Goal: Use online tool/utility: Use online tool/utility

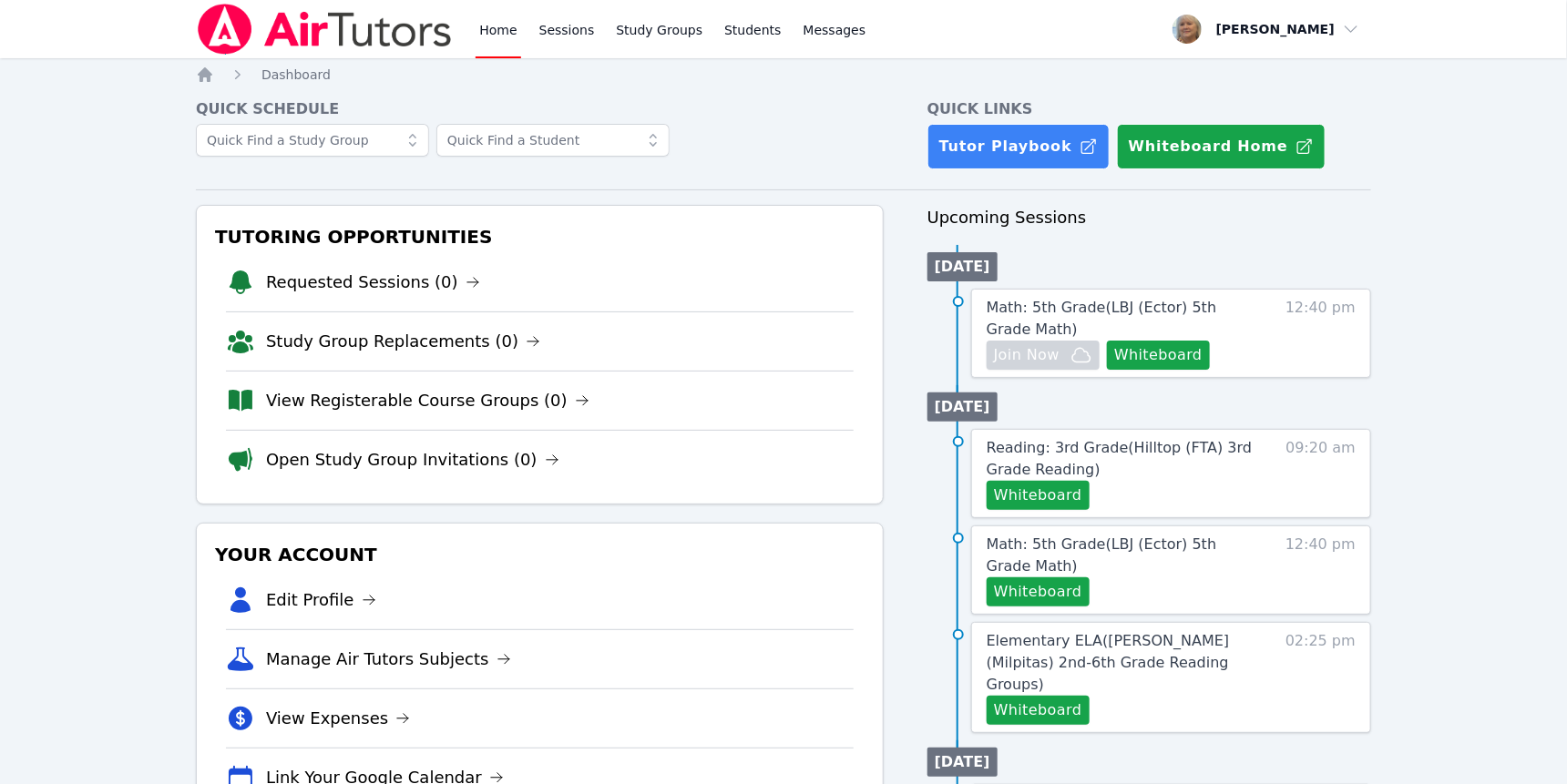
scroll to position [24, 0]
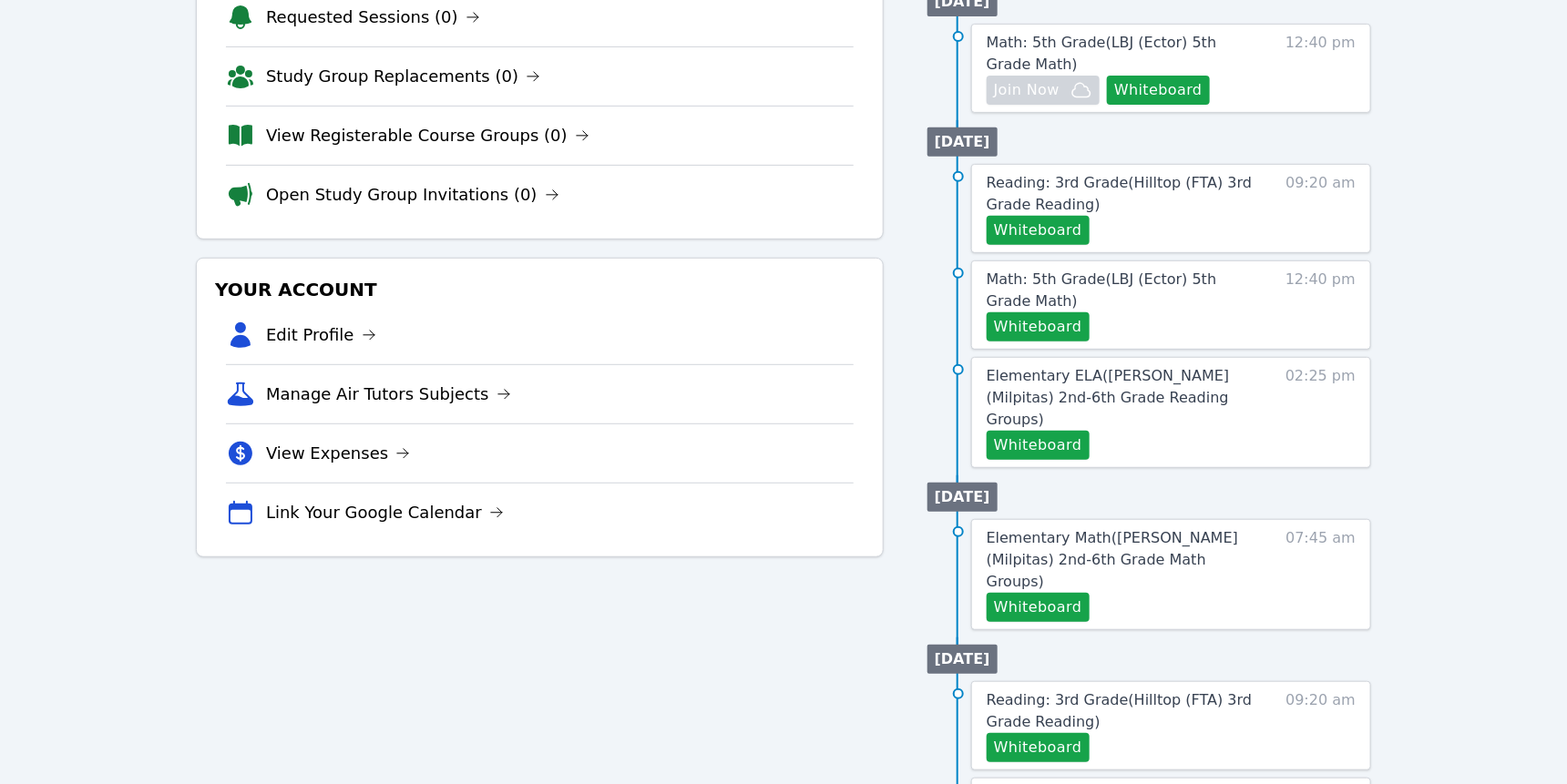
scroll to position [290, 0]
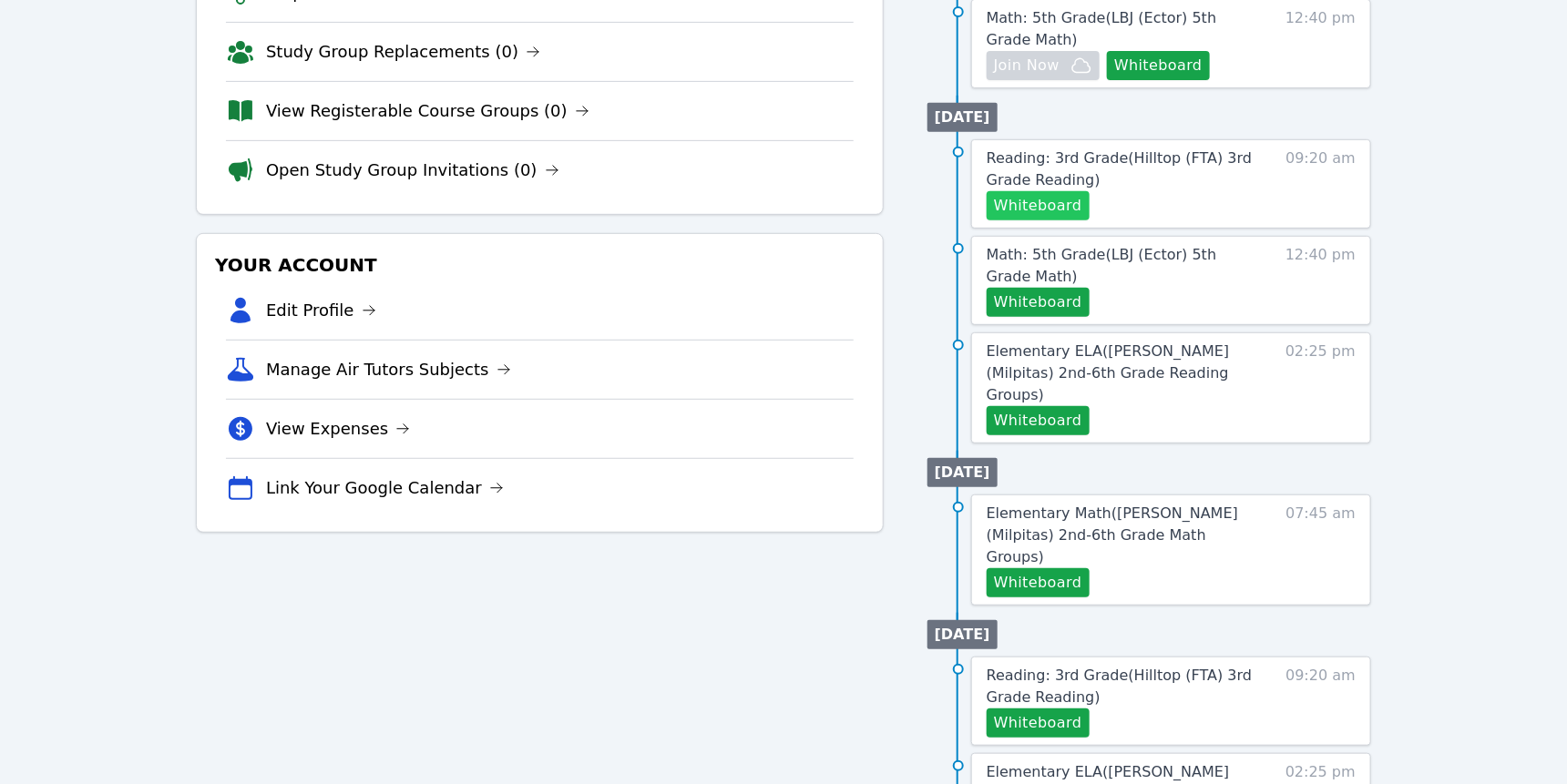
click at [1089, 220] on button "Whiteboard" at bounding box center [1038, 205] width 103 height 29
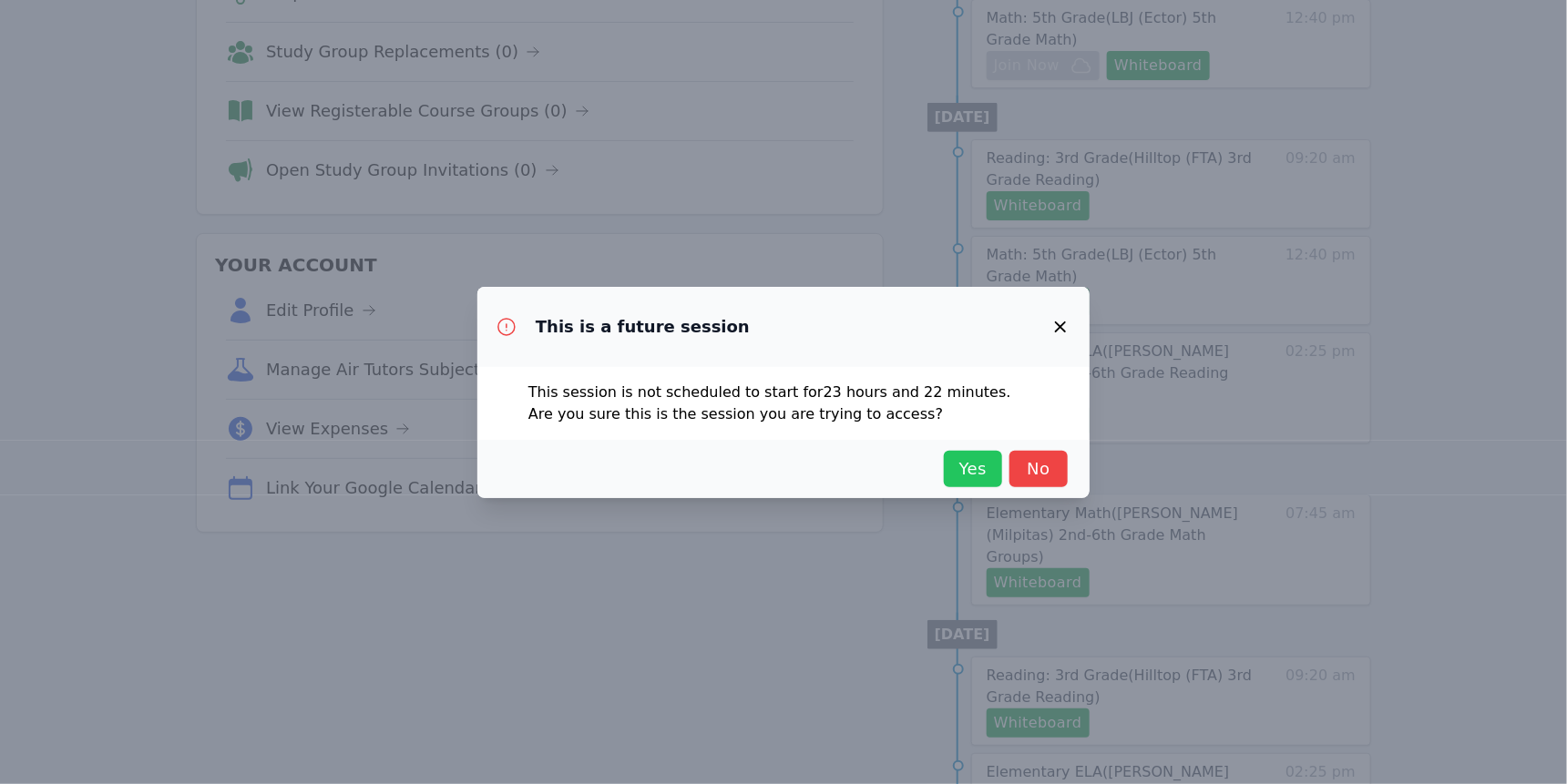
click at [993, 482] on span "Yes" at bounding box center [972, 468] width 40 height 25
